Goal: Task Accomplishment & Management: Use online tool/utility

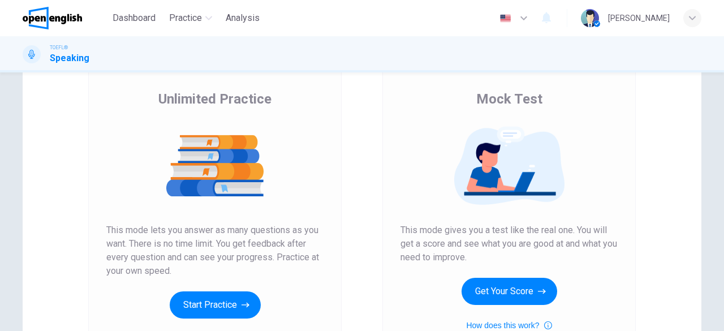
scroll to position [143, 0]
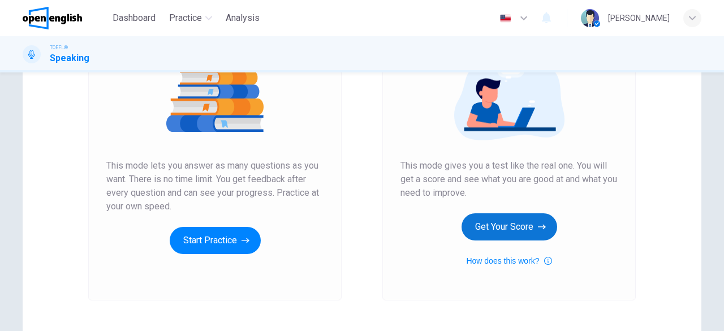
click at [509, 231] on button "Get Your Score" at bounding box center [510, 226] width 96 height 27
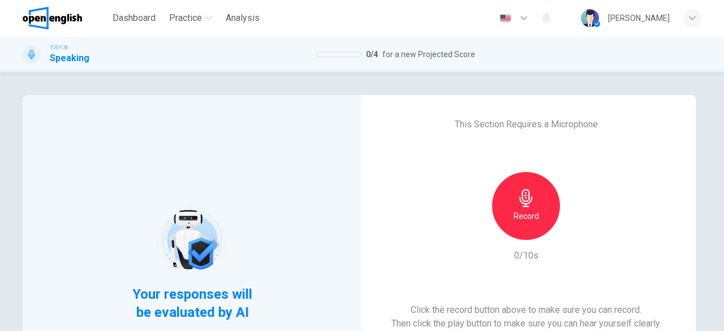
click at [540, 204] on div "Record" at bounding box center [526, 206] width 68 height 68
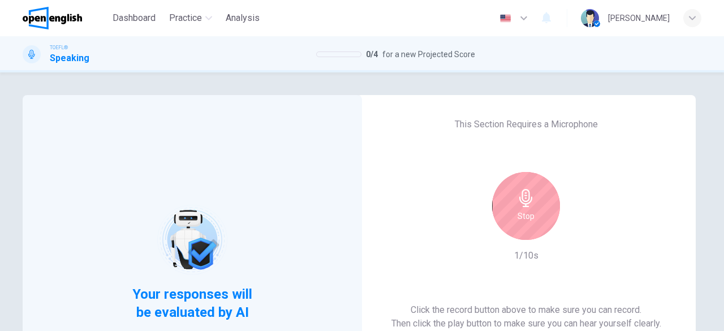
scroll to position [103, 0]
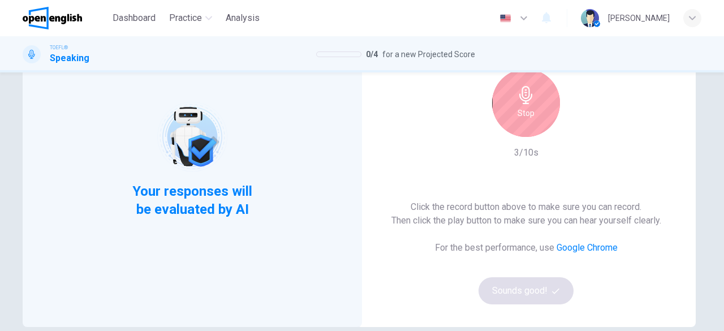
click at [525, 105] on div "Stop" at bounding box center [526, 103] width 68 height 68
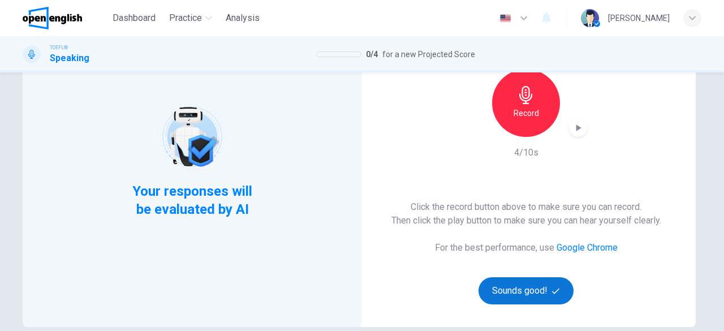
click at [523, 289] on button "Sounds good!" at bounding box center [526, 290] width 95 height 27
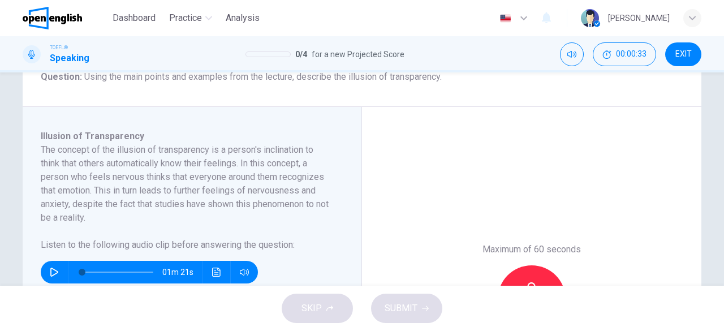
scroll to position [153, 0]
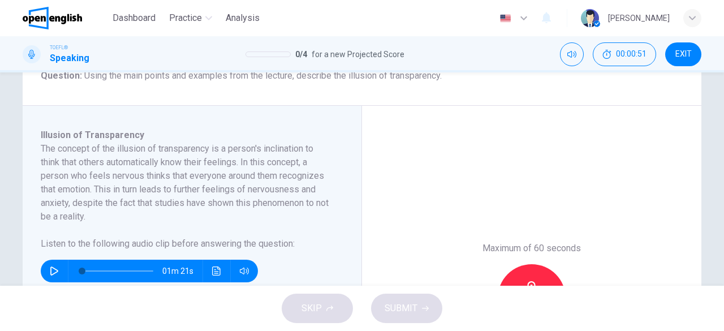
click at [45, 272] on button "button" at bounding box center [54, 271] width 18 height 23
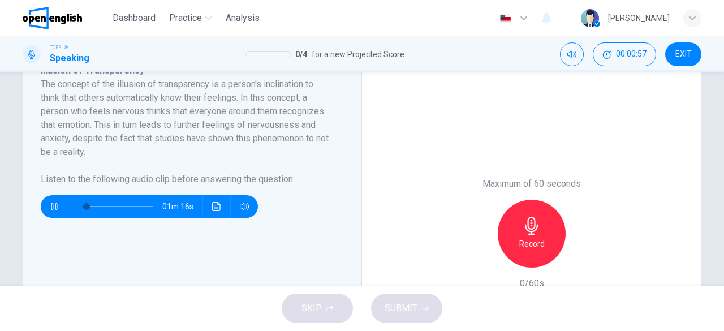
scroll to position [218, 0]
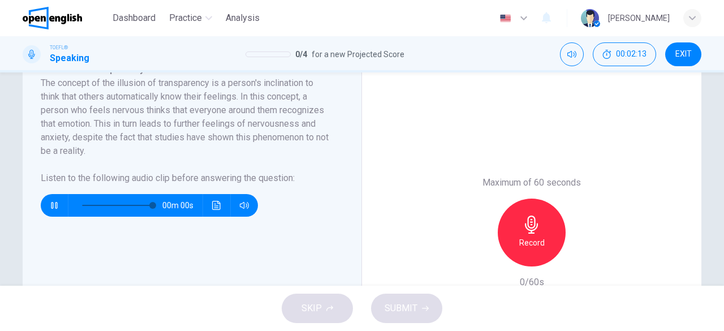
type input "*"
click at [215, 207] on icon "Click to see the audio transcription" at bounding box center [216, 205] width 8 height 9
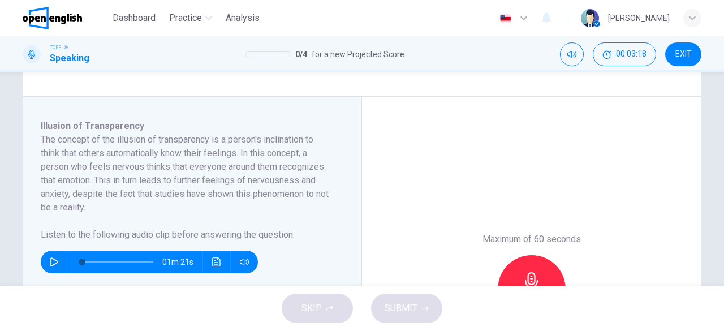
scroll to position [173, 0]
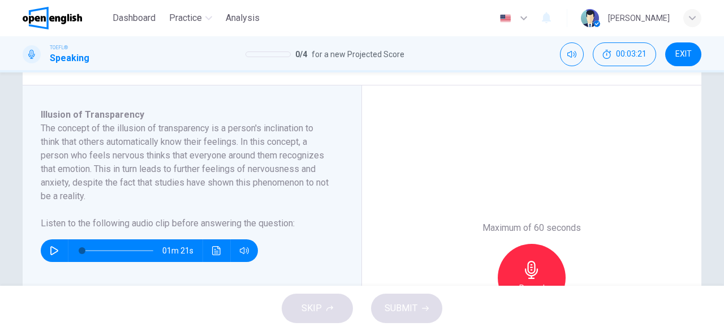
click at [526, 265] on icon "button" at bounding box center [531, 270] width 13 height 18
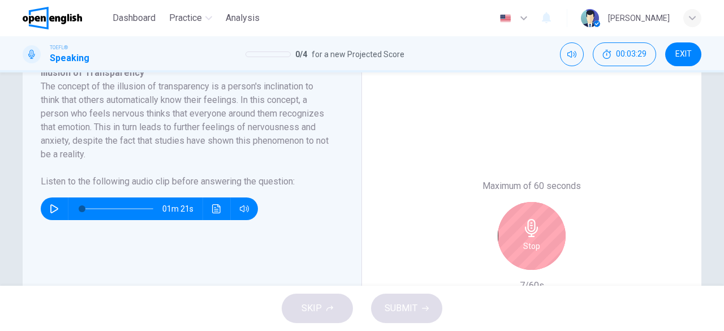
scroll to position [221, 0]
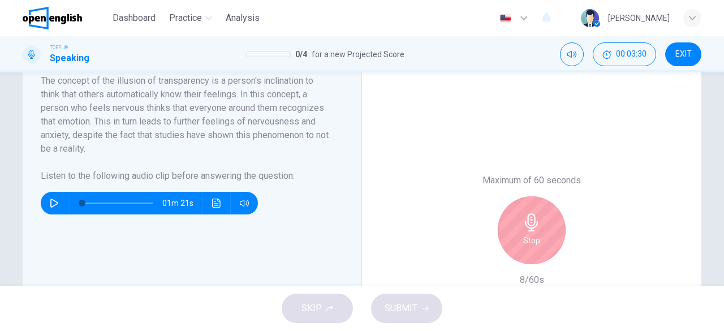
click at [529, 234] on h6 "Stop" at bounding box center [532, 241] width 17 height 14
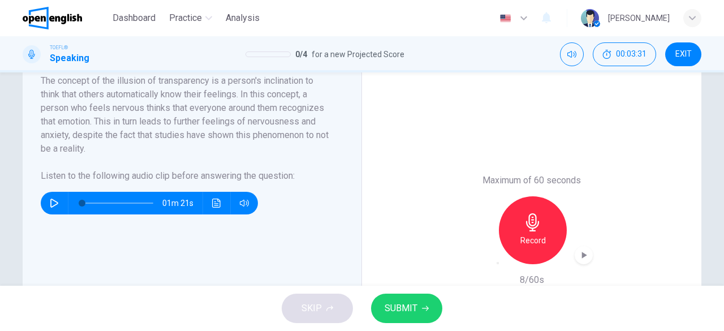
click at [498, 263] on icon "button" at bounding box center [498, 263] width 0 height 0
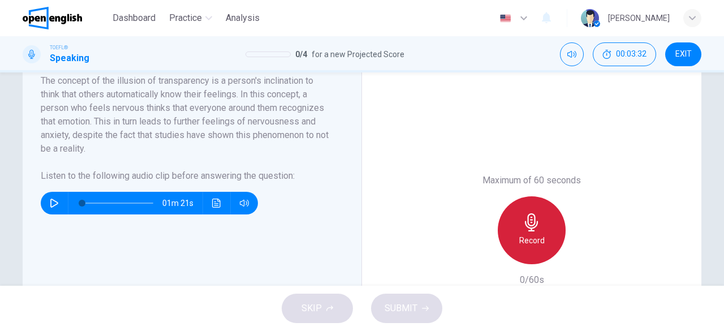
click at [533, 234] on h6 "Record" at bounding box center [532, 241] width 25 height 14
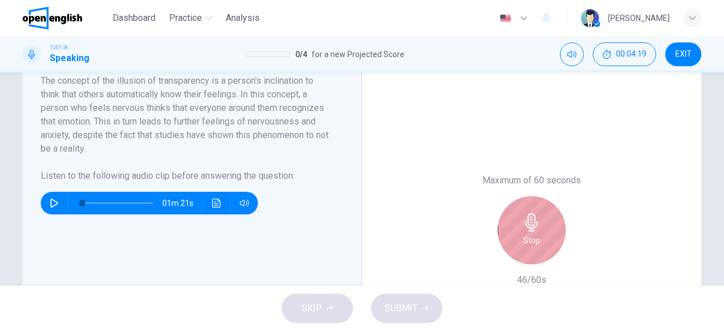
click at [533, 234] on h6 "Stop" at bounding box center [532, 241] width 17 height 14
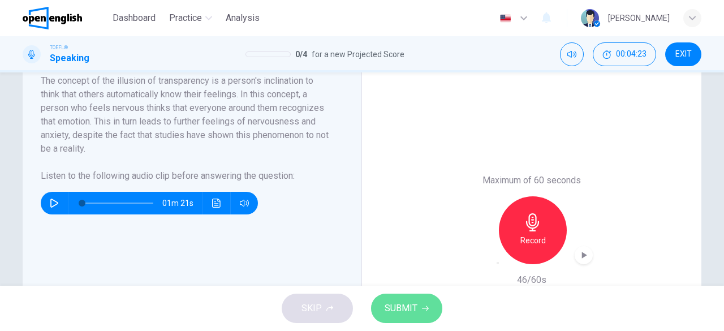
click at [413, 312] on span "SUBMIT" at bounding box center [401, 309] width 33 height 16
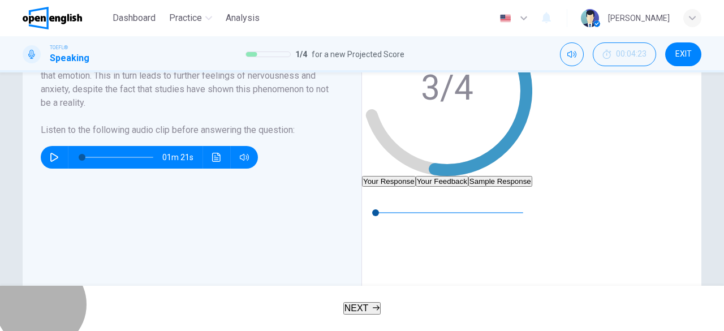
click at [364, 312] on span "NEXT" at bounding box center [357, 308] width 24 height 10
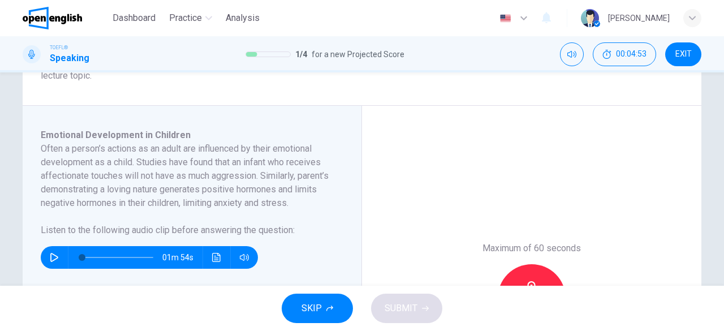
scroll to position [168, 0]
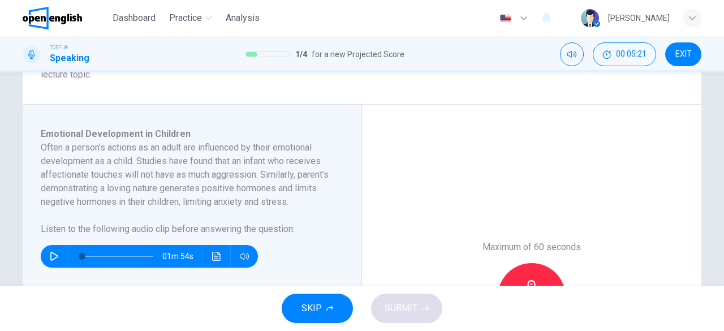
click at [50, 261] on icon "button" at bounding box center [54, 256] width 9 height 9
click at [51, 260] on icon "button" at bounding box center [54, 256] width 6 height 7
type input "**"
